Goal: Obtain resource: Obtain resource

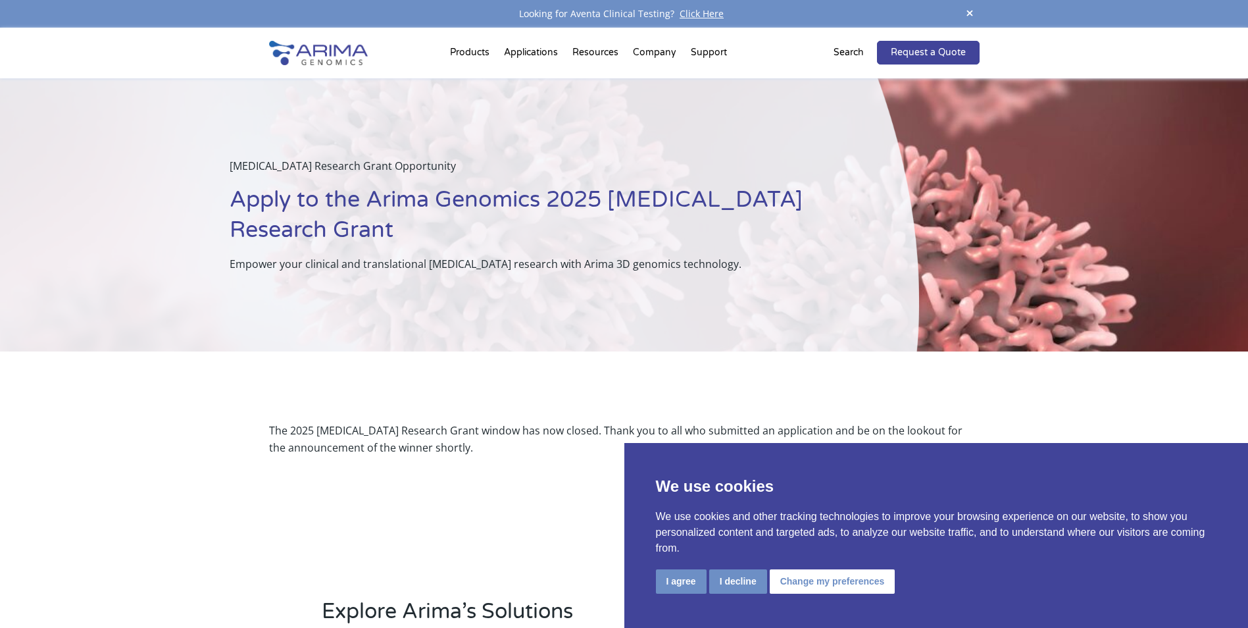
click at [276, 205] on h1 "Apply to the Arima Genomics 2025 [MEDICAL_DATA] Research Grant" at bounding box center [542, 220] width 624 height 70
click at [266, 253] on h1 "Apply to the Arima Genomics 2025 [MEDICAL_DATA] Research Grant" at bounding box center [542, 220] width 624 height 70
click at [265, 196] on h1 "Apply to the Arima Genomics 2025 [MEDICAL_DATA] Research Grant" at bounding box center [542, 220] width 624 height 70
drag, startPoint x: 611, startPoint y: 192, endPoint x: 617, endPoint y: 195, distance: 6.8
click at [616, 194] on h1 "Apply to the Arima Genomics 2025 [MEDICAL_DATA] Research Grant" at bounding box center [542, 220] width 624 height 70
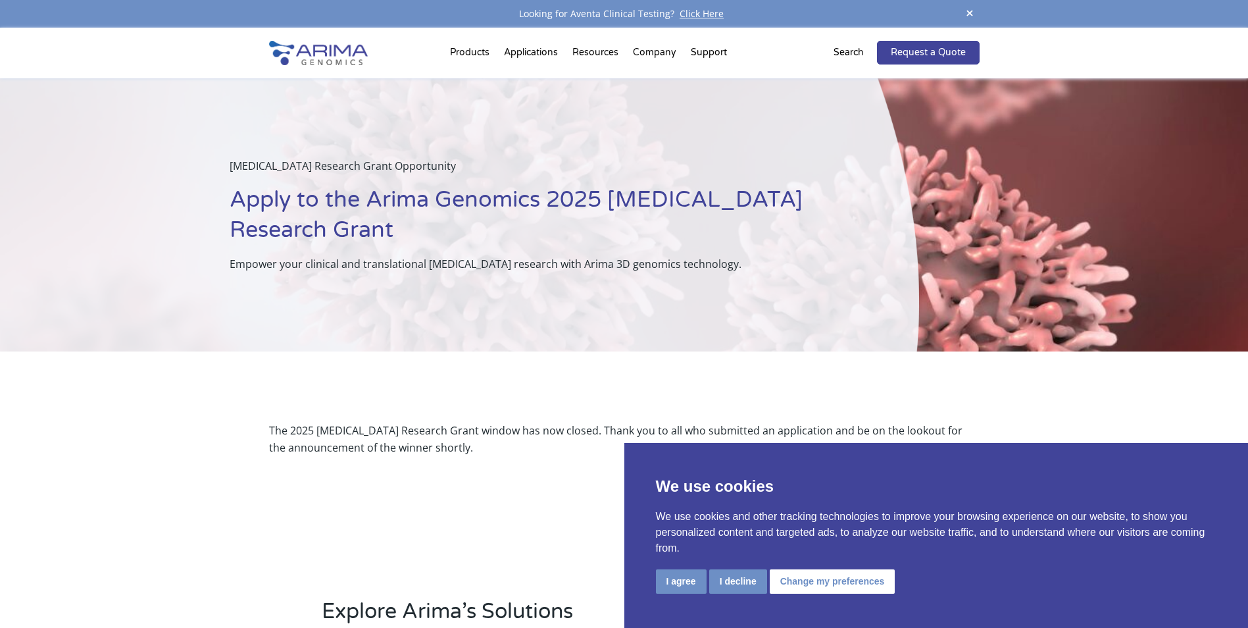
click at [629, 311] on div "[MEDICAL_DATA] Research Grant Opportunity Apply to the Arima Genomics 2025 [MED…" at bounding box center [459, 214] width 919 height 273
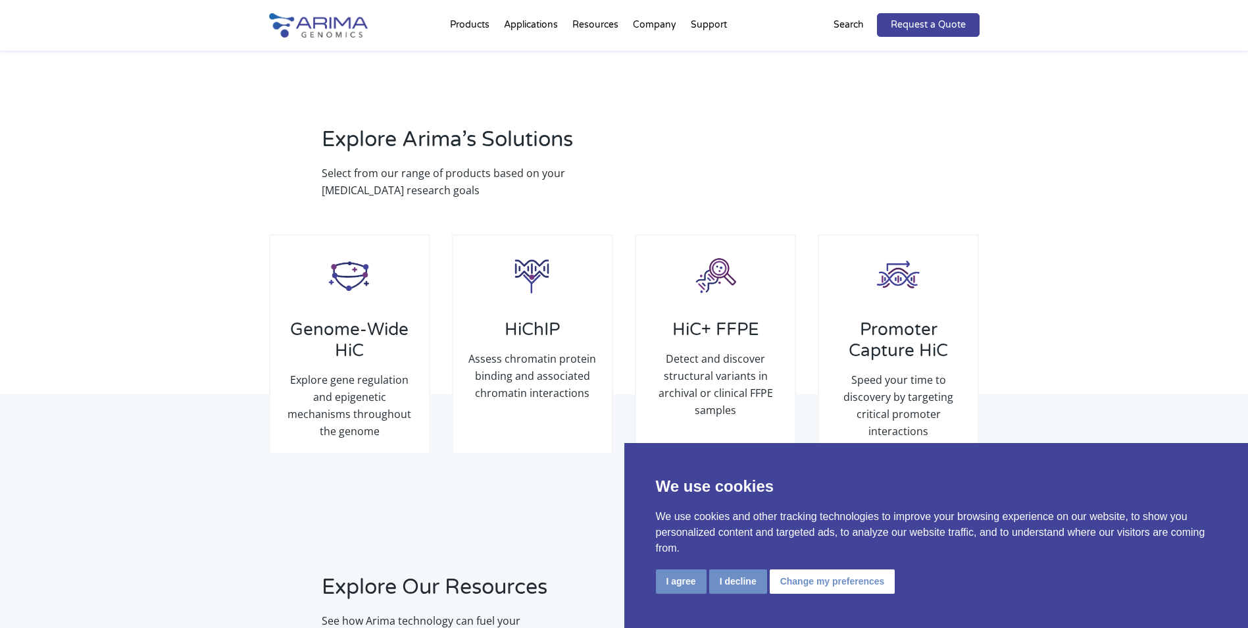
scroll to position [474, 0]
click at [742, 582] on button "I decline" at bounding box center [738, 581] width 58 height 24
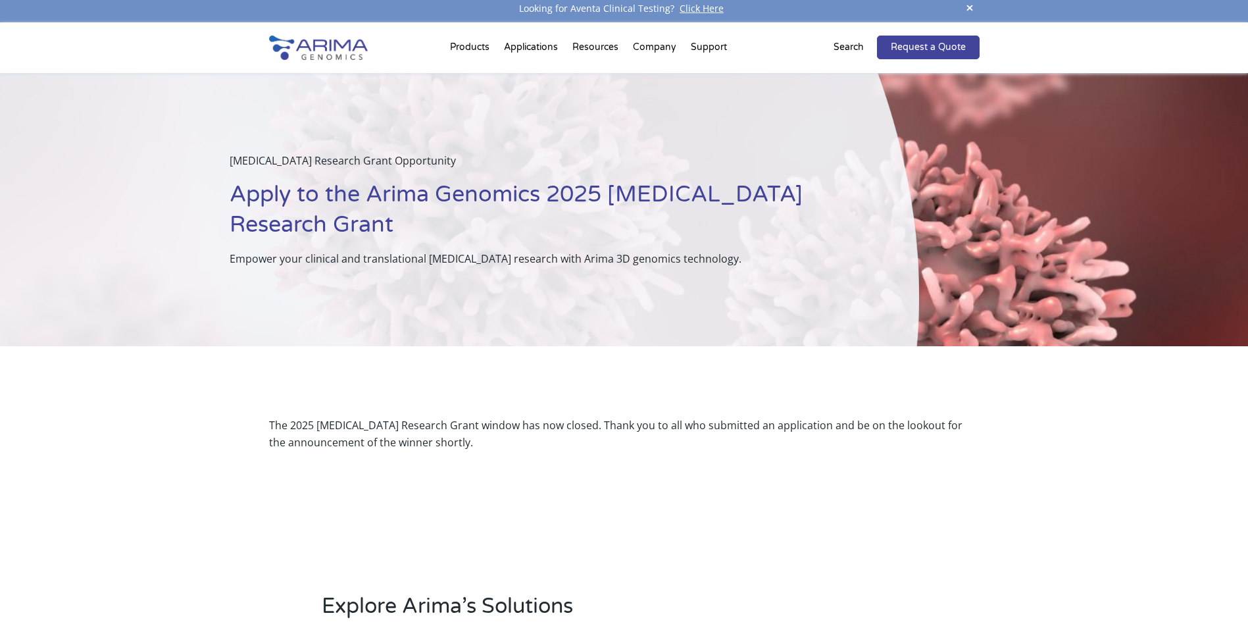
scroll to position [0, 0]
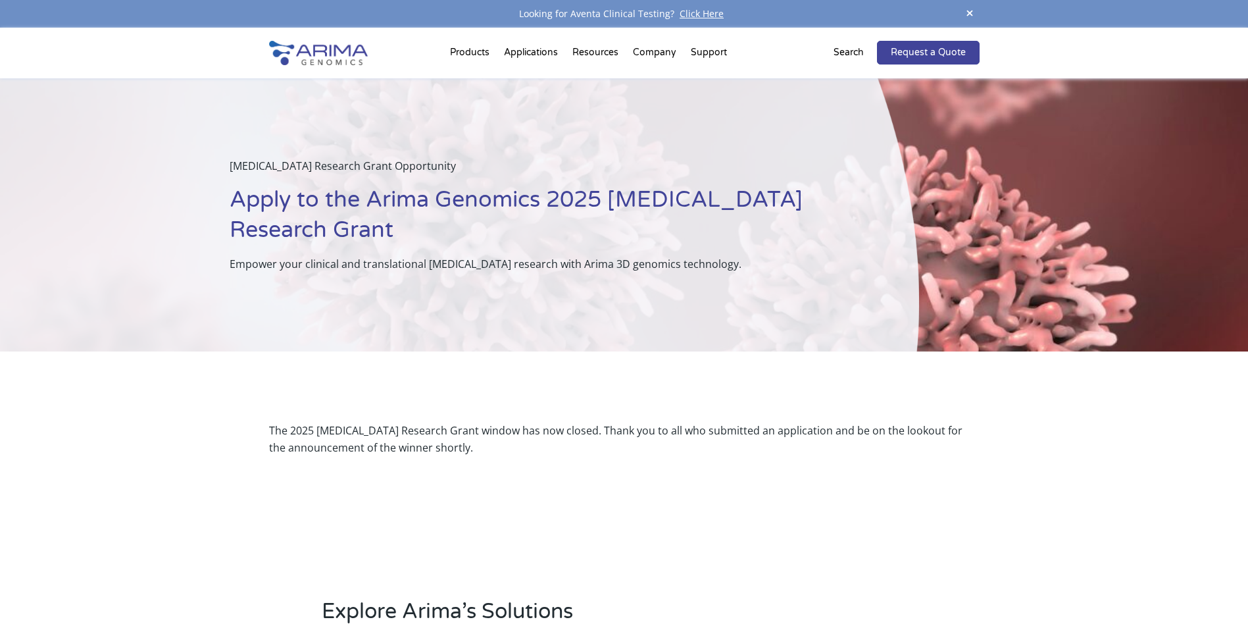
drag, startPoint x: 1075, startPoint y: 191, endPoint x: 1050, endPoint y: 192, distance: 25.0
click at [1075, 191] on div "[MEDICAL_DATA] Research Grant Opportunity Apply to the Arima Genomics 2025 [MED…" at bounding box center [624, 214] width 1248 height 273
click at [826, 222] on h1 "Apply to the Arima Genomics 2025 [MEDICAL_DATA] Research Grant" at bounding box center [542, 220] width 624 height 70
click at [405, 298] on div "[MEDICAL_DATA] Research Grant Opportunity Apply to the Arima Genomics 2025 [MED…" at bounding box center [459, 214] width 919 height 273
click at [353, 416] on div "The 2025 [MEDICAL_DATA] Research Grant window has now closed. Thank you to all …" at bounding box center [624, 439] width 711 height 70
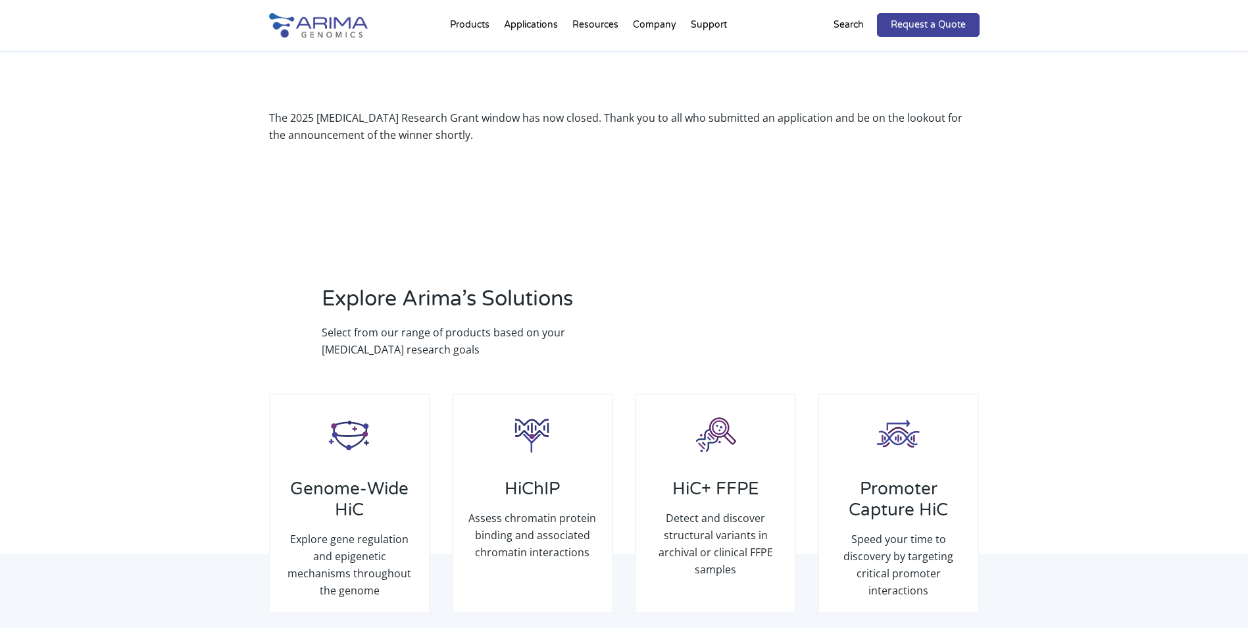
scroll to position [316, 0]
